Goal: Transaction & Acquisition: Purchase product/service

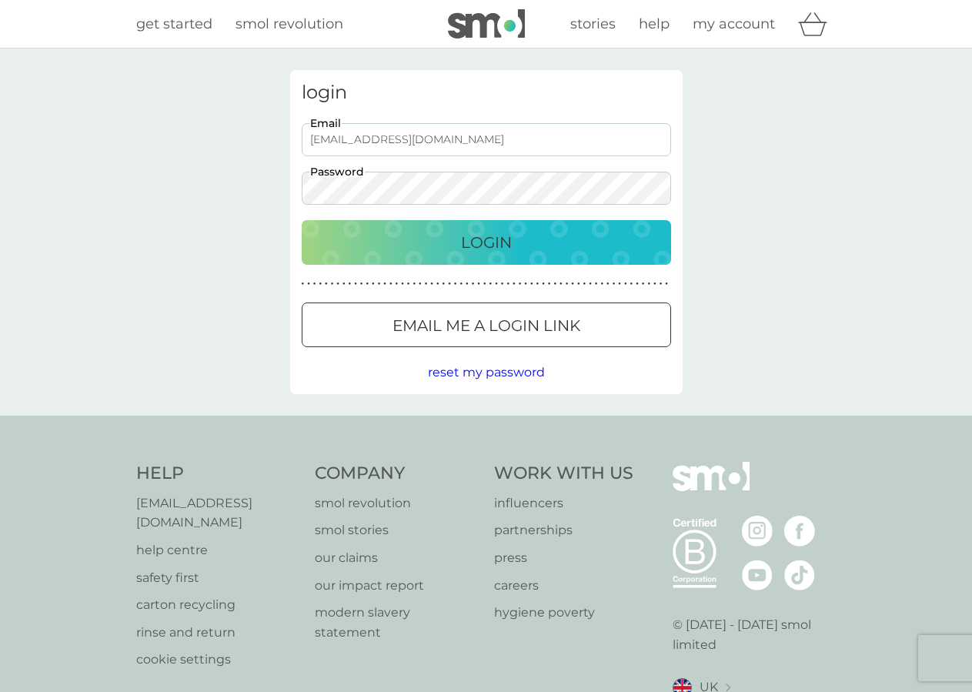
click at [513, 233] on div "Login" at bounding box center [486, 242] width 339 height 25
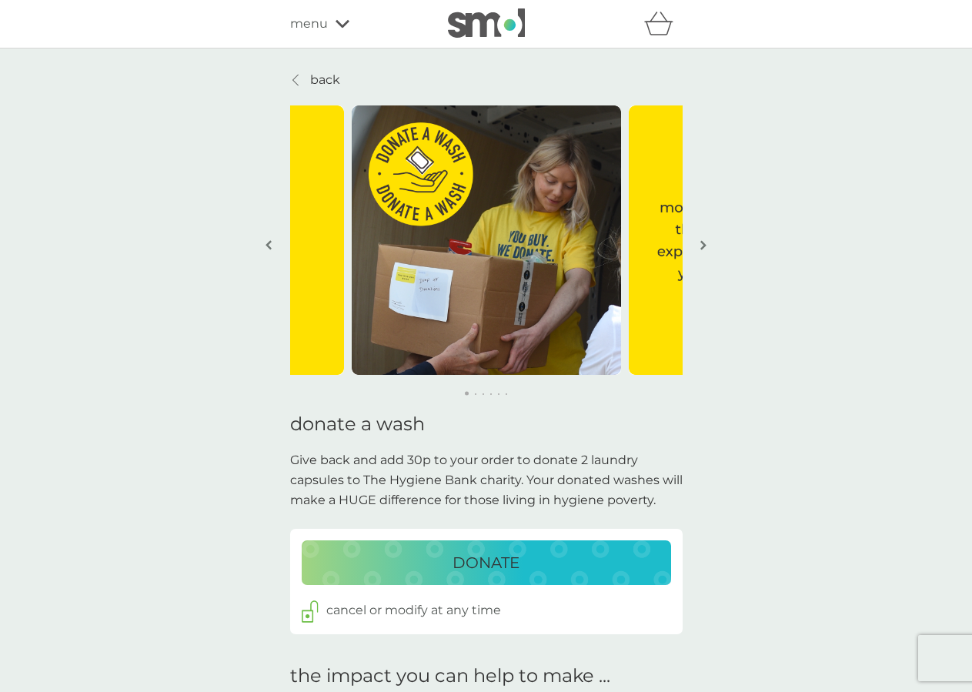
click at [542, 561] on div "DONATE" at bounding box center [486, 562] width 339 height 25
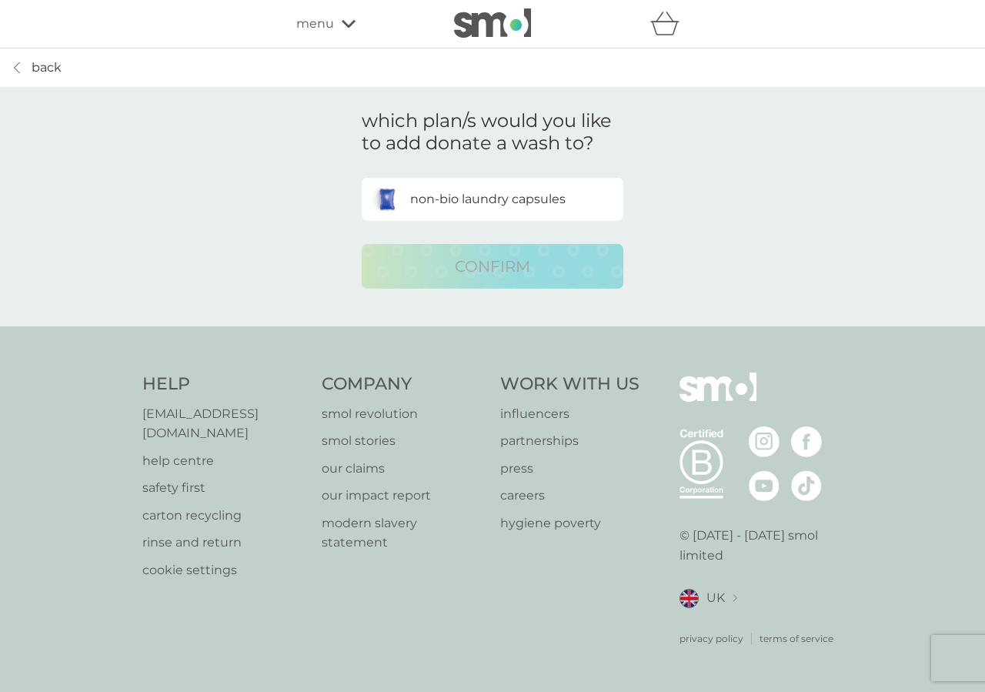
click at [450, 194] on p "non-bio laundry capsules" at bounding box center [487, 199] width 155 height 20
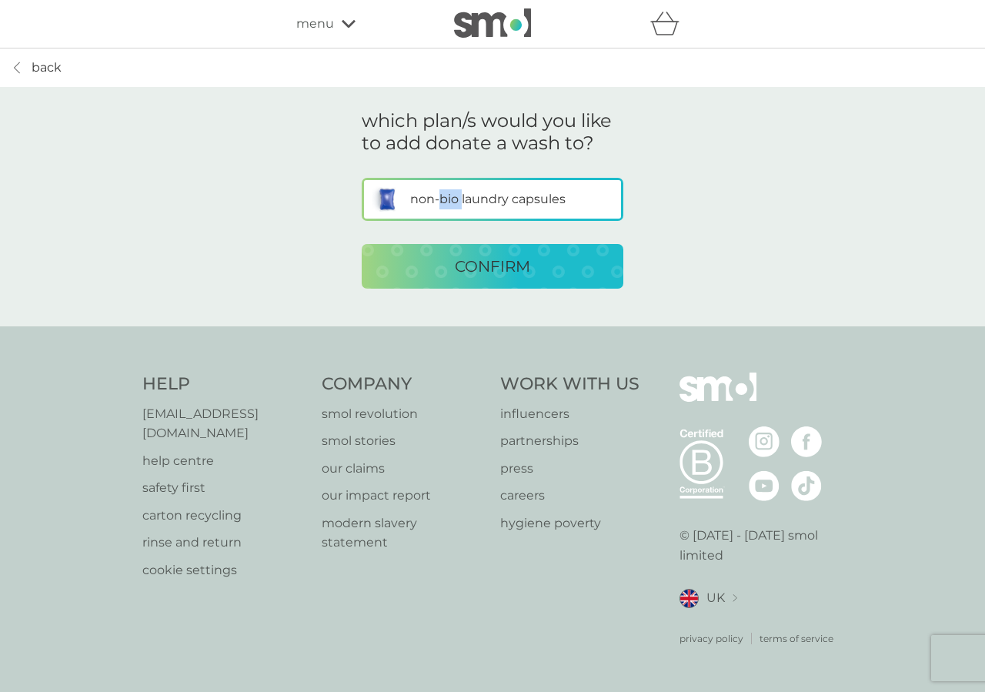
click at [450, 194] on p "non-bio laundry capsules" at bounding box center [487, 199] width 155 height 20
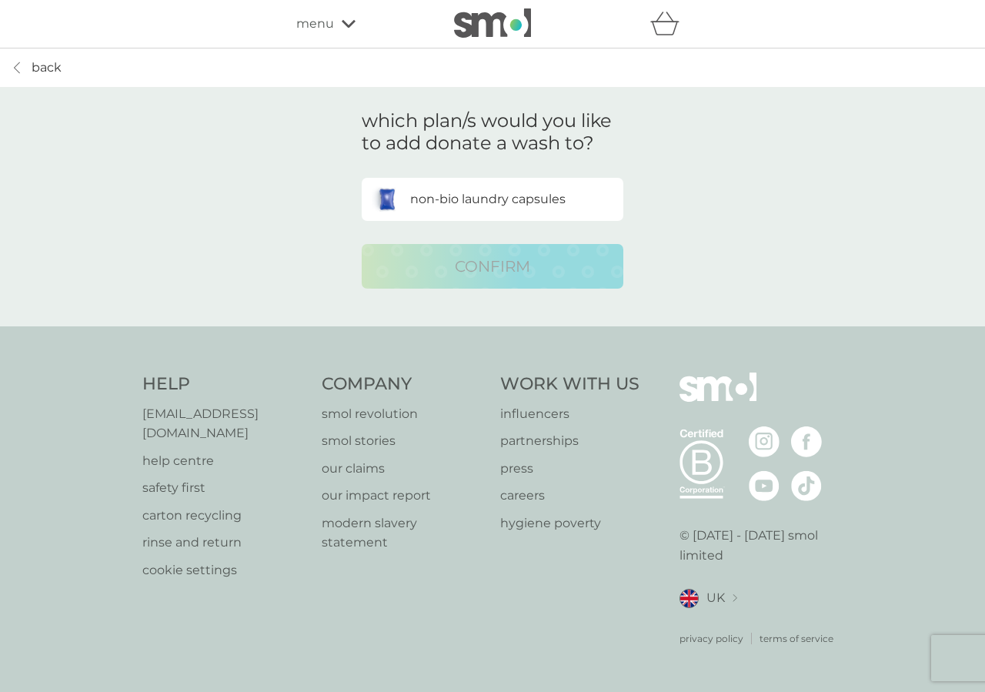
click at [542, 182] on div "which plan/s would you like to add donate a wash to? non-bio laundry capsules C…" at bounding box center [493, 199] width 308 height 225
click at [542, 182] on div "non-bio laundry capsules" at bounding box center [492, 199] width 257 height 39
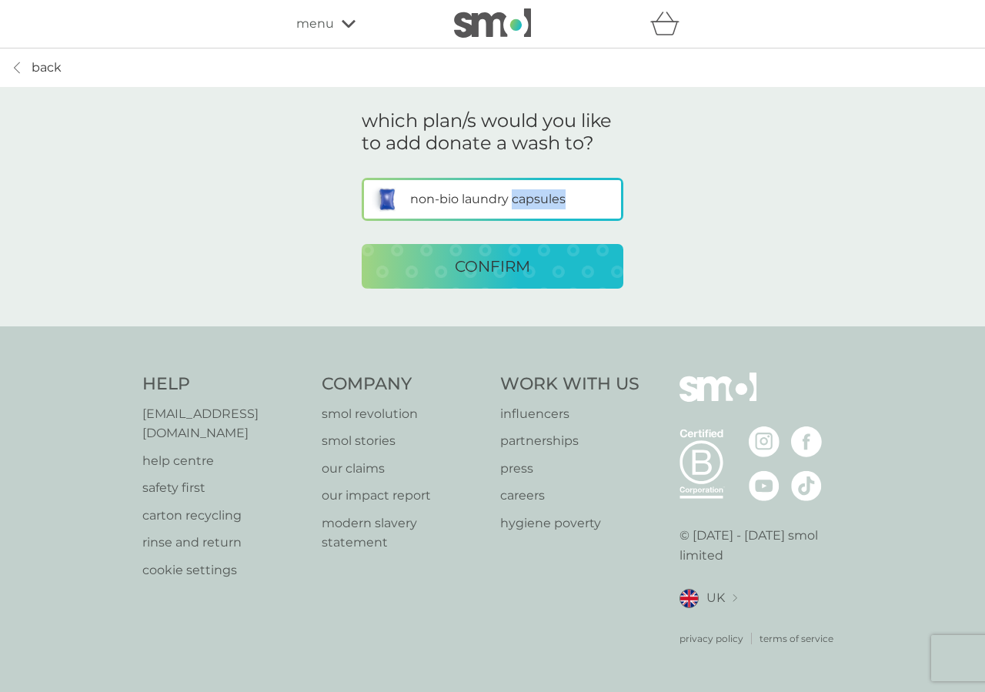
click at [542, 182] on div "non-bio laundry capsules" at bounding box center [492, 199] width 257 height 39
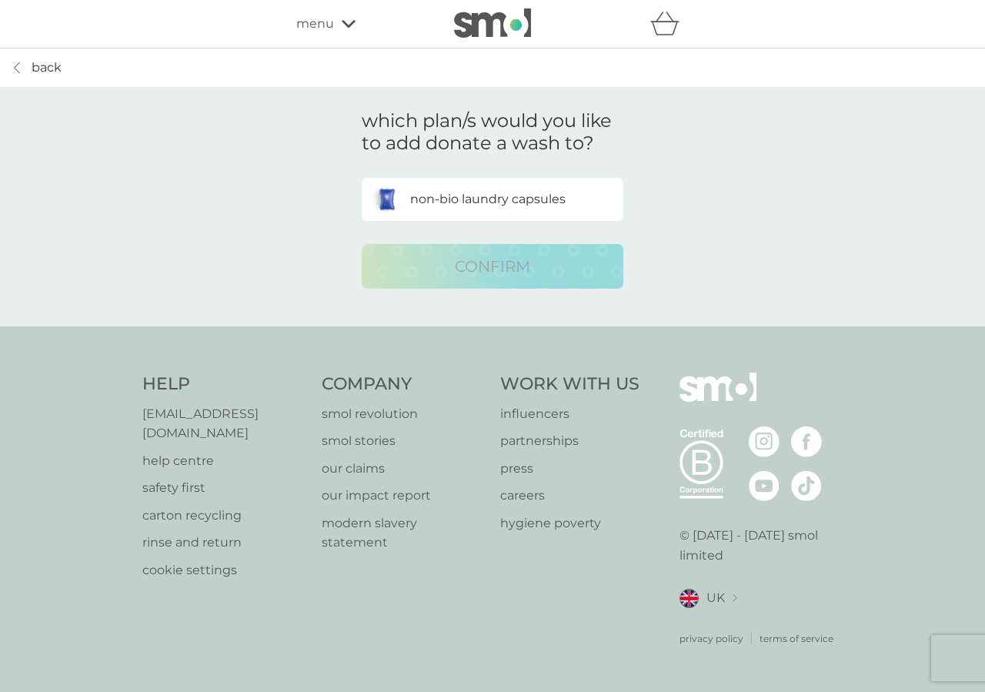
click at [540, 183] on div "non-bio laundry capsules" at bounding box center [492, 199] width 257 height 39
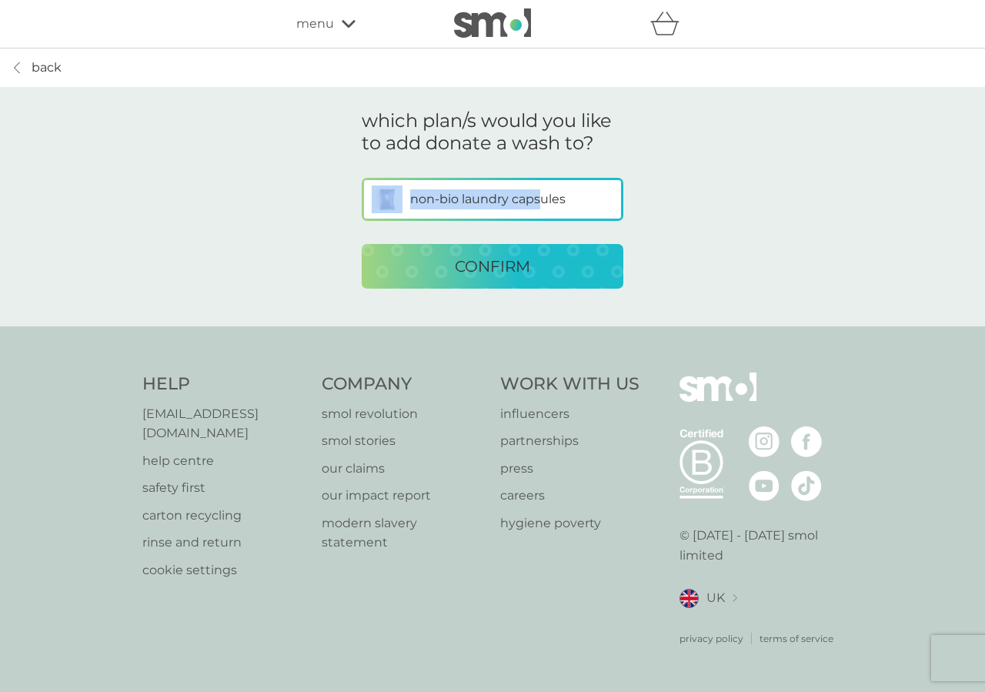
drag, startPoint x: 540, startPoint y: 183, endPoint x: 525, endPoint y: 255, distance: 73.2
click at [525, 222] on div "non-bio laundry capsules" at bounding box center [493, 200] width 262 height 44
click at [525, 256] on p "CONFIRM" at bounding box center [492, 266] width 75 height 25
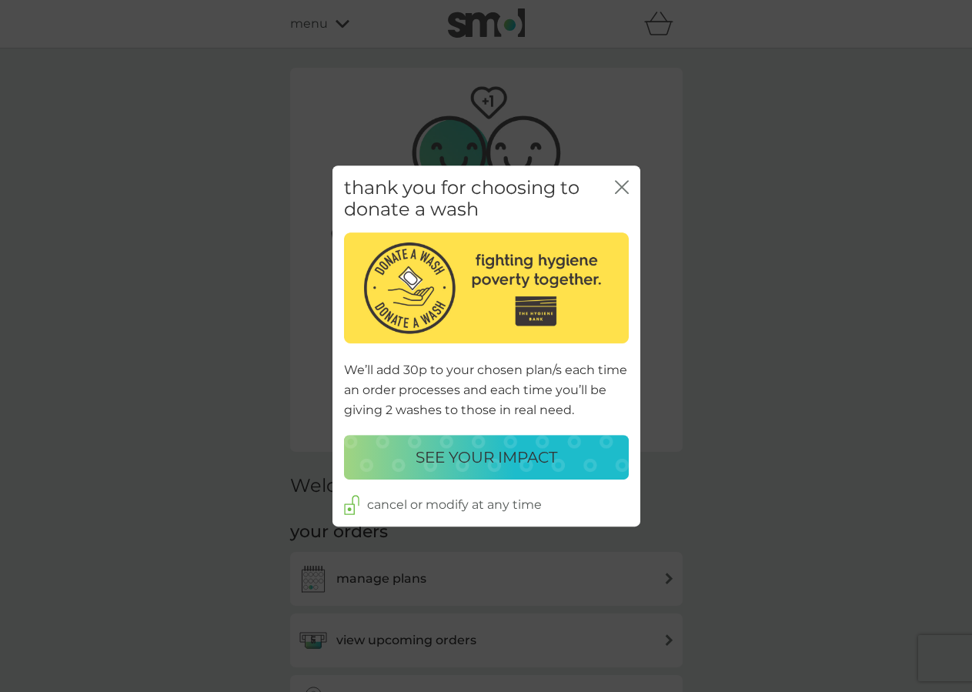
click at [620, 182] on icon "close" at bounding box center [622, 187] width 14 height 14
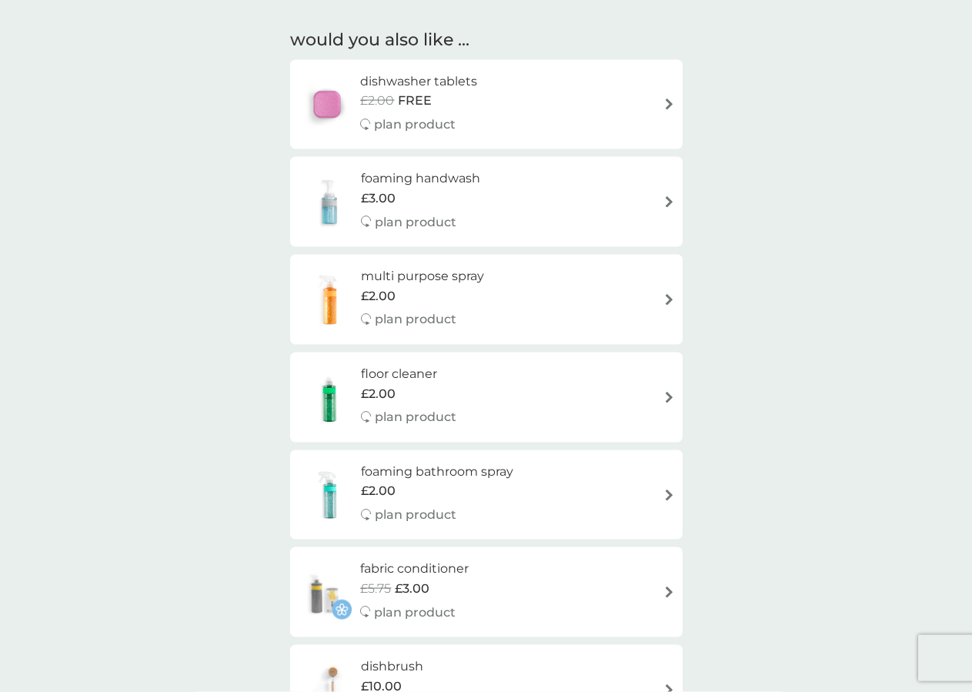
scroll to position [1099, 0]
